Goal: Find specific page/section: Find specific page/section

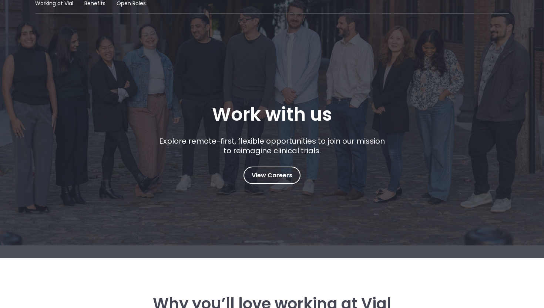
scroll to position [73, 0]
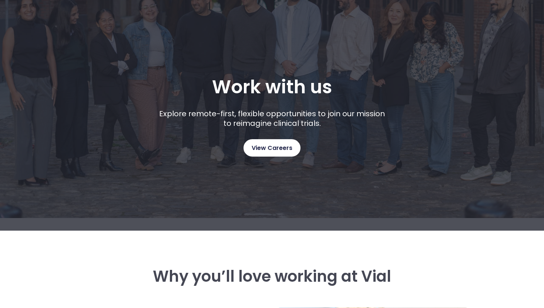
click at [264, 144] on span "View Careers" at bounding box center [272, 148] width 41 height 10
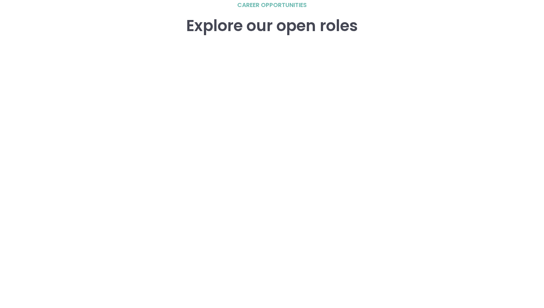
scroll to position [1058, 0]
